Goal: Task Accomplishment & Management: Complete application form

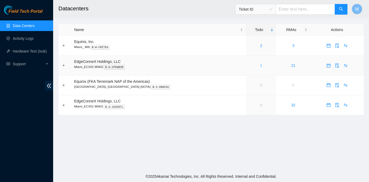
click at [260, 66] on link "1" at bounding box center [261, 65] width 2 height 4
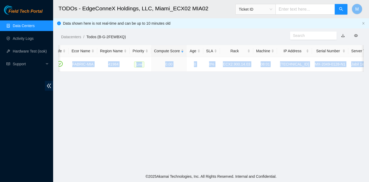
scroll to position [0, 95]
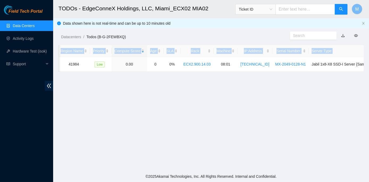
drag, startPoint x: 75, startPoint y: 63, endPoint x: 368, endPoint y: 65, distance: 292.5
click at [368, 65] on main "TODOs - EdgeConneX Holdings, LLC, Miami_ECX02 MIA02 Ticket ID M Data shown here…" at bounding box center [211, 85] width 316 height 171
copy table "Ticket Number Safe Ecor Name Region Name Priority Compute Score Age SLA Rack Ma…"
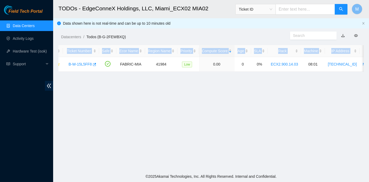
scroll to position [0, 0]
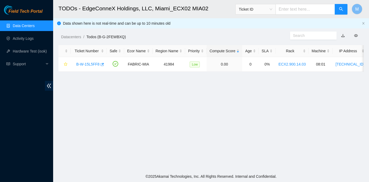
click at [87, 98] on main "TODOs - EdgeConneX Holdings, LLC, Miami_ECX02 MIA02 Ticket ID M Data shown here…" at bounding box center [211, 85] width 316 height 171
click at [83, 63] on link "B-W-15L5FF8" at bounding box center [87, 64] width 23 height 4
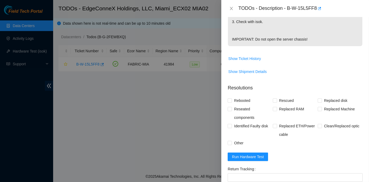
scroll to position [217, 0]
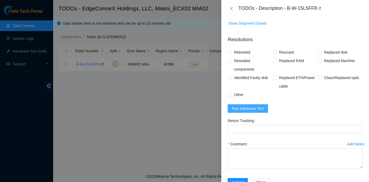
click at [242, 112] on span "Run Hardware Test" at bounding box center [248, 109] width 32 height 6
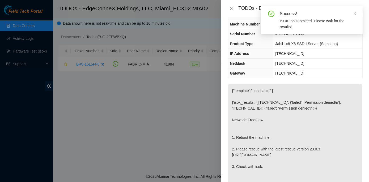
scroll to position [48, 0]
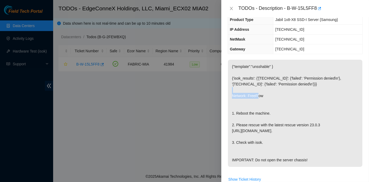
drag, startPoint x: 229, startPoint y: 93, endPoint x: 265, endPoint y: 95, distance: 35.9
click at [265, 95] on p "{"template":"unsshable" } {'isok_results': {'23.218.255.18': {'failed': 'Permis…" at bounding box center [295, 113] width 134 height 107
copy p "Network: FreeFlow"
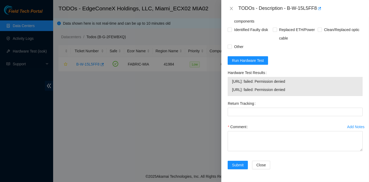
scroll to position [276, 0]
drag, startPoint x: 229, startPoint y: 72, endPoint x: 300, endPoint y: 91, distance: 74.2
click at [300, 91] on div "Hardware Test Results 23.218.255.18: failed: Permission denied 23.218.255.19: f…" at bounding box center [295, 84] width 139 height 31
copy div "Hardware Test Results 23.218.255.18: failed: Permission denied 23.218.255.19: f…"
click at [244, 59] on span "Run Hardware Test" at bounding box center [248, 61] width 32 height 6
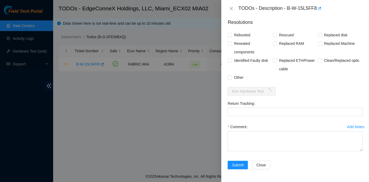
scroll to position [245, 0]
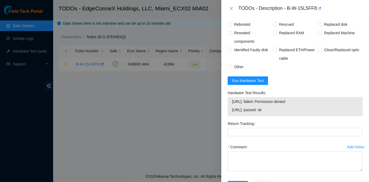
drag, startPoint x: 227, startPoint y: 103, endPoint x: 283, endPoint y: 125, distance: 60.7
click at [283, 120] on div "Hardware Test Results 23.218.255.18: failed: Permission denied 23.218.255.19: p…" at bounding box center [295, 104] width 139 height 31
copy div "Hardware Test Results 23.218.255.18: failed: Permission denied 23.218.255.19: p…"
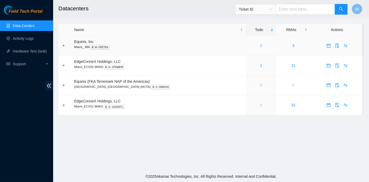
click at [260, 44] on link "2" at bounding box center [261, 46] width 2 height 4
click at [26, 37] on link "Activity Logs" at bounding box center [23, 38] width 21 height 4
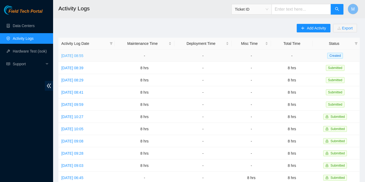
click at [83, 55] on link "Thu, 04 Sep 2025 08:55" at bounding box center [72, 56] width 22 height 4
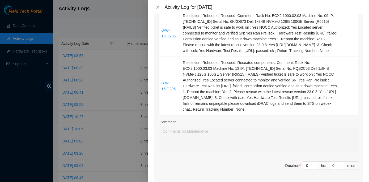
scroll to position [169, 0]
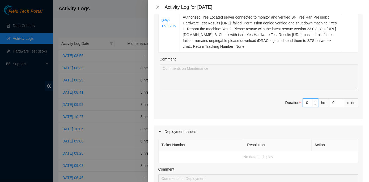
drag, startPoint x: 308, startPoint y: 109, endPoint x: 302, endPoint y: 108, distance: 6.6
click at [303, 107] on input "0" at bounding box center [310, 103] width 15 height 8
type input "8"
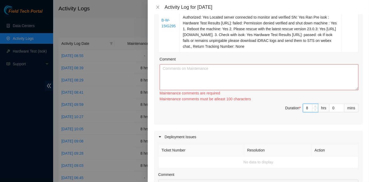
type input "8"
click at [202, 77] on textarea "Comment" at bounding box center [259, 77] width 199 height 26
paste textarea "ECX2- Maintenance Check for inbound shipments for ECX2; no inbound at this time…"
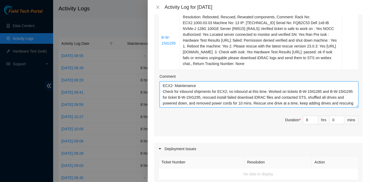
scroll to position [48, 0]
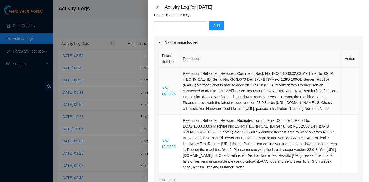
type textarea "ECX2- Maintenance Check for inbound shipments for ECX2; no inbound at this time…"
drag, startPoint x: 176, startPoint y: 96, endPoint x: 162, endPoint y: 91, distance: 14.8
click at [162, 91] on td "B-W-15IG285" at bounding box center [170, 91] width 22 height 47
copy link "B-W-15IG285"
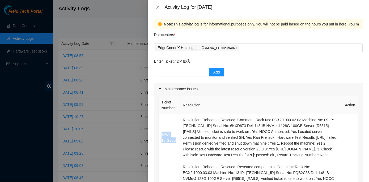
scroll to position [0, 0]
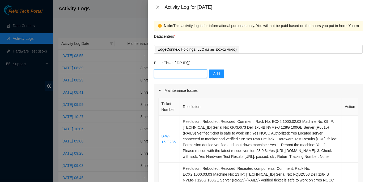
click at [159, 74] on input "text" at bounding box center [180, 74] width 53 height 9
paste input "B-W-15IG285"
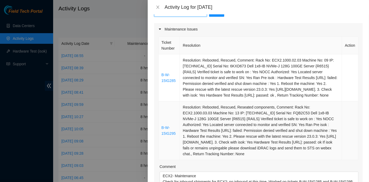
scroll to position [72, 0]
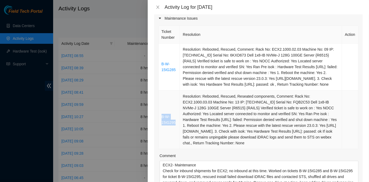
drag, startPoint x: 176, startPoint y: 128, endPoint x: 161, endPoint y: 123, distance: 15.8
click at [161, 123] on td "B-W-15IG295" at bounding box center [170, 120] width 22 height 59
copy link "B-W-15IG295"
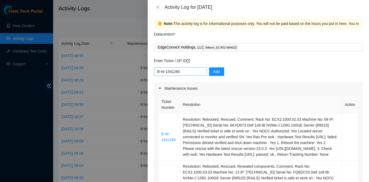
scroll to position [0, 0]
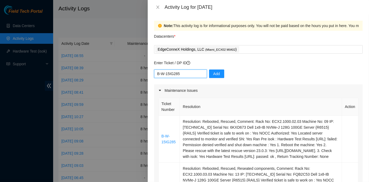
click at [184, 75] on input "B-W-15IG285" at bounding box center [180, 74] width 53 height 9
paste input "B-W-15IG295"
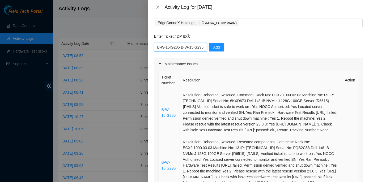
scroll to position [24, 0]
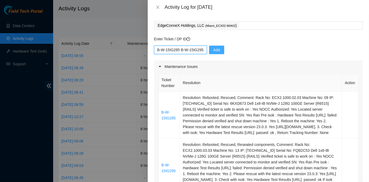
type input "B-W-15IG285 B-W-15IG295"
click at [215, 49] on span "Add" at bounding box center [216, 50] width 7 height 6
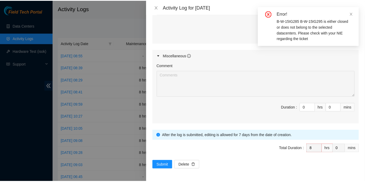
scroll to position [359, 0]
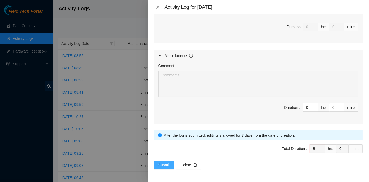
click at [168, 165] on span "Submit" at bounding box center [164, 165] width 12 height 6
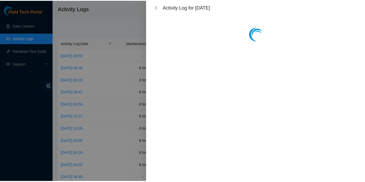
scroll to position [0, 0]
